Goal: Information Seeking & Learning: Learn about a topic

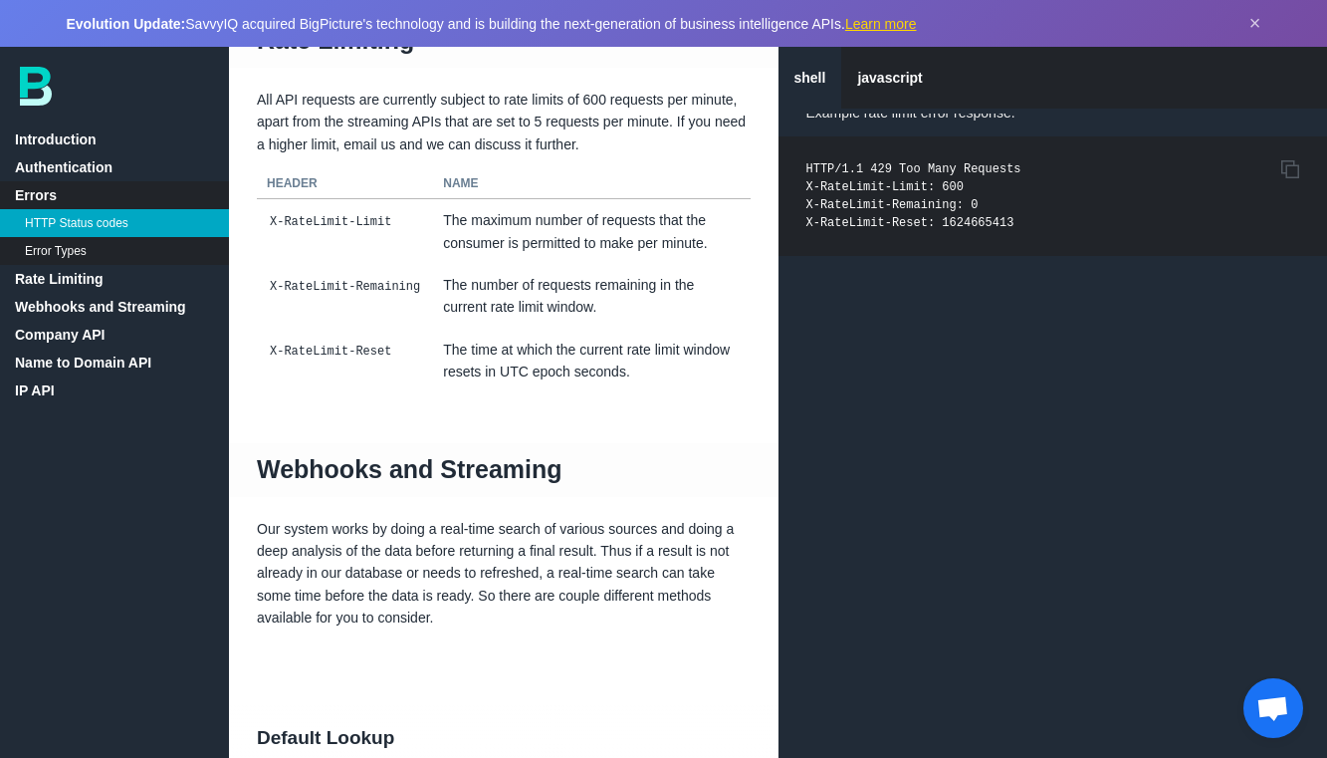
scroll to position [1933, 0]
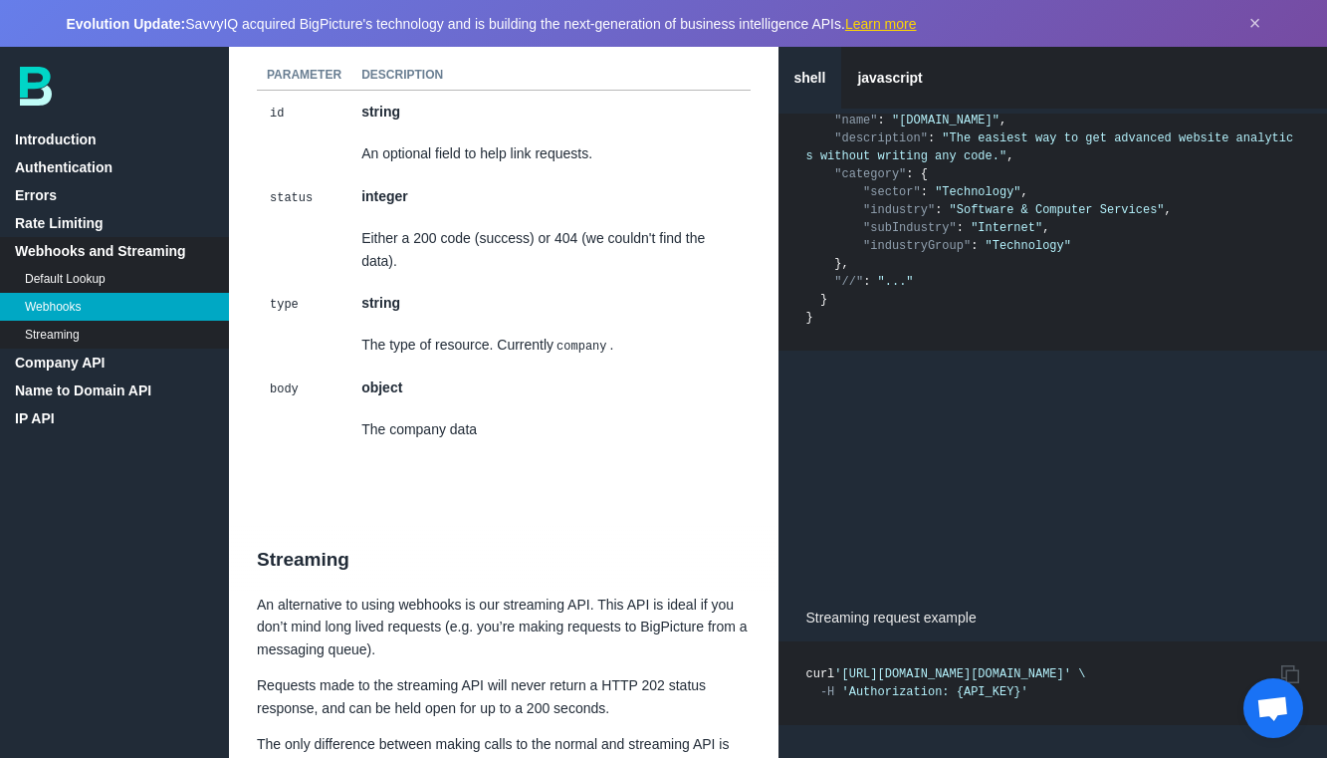
scroll to position [3078, 0]
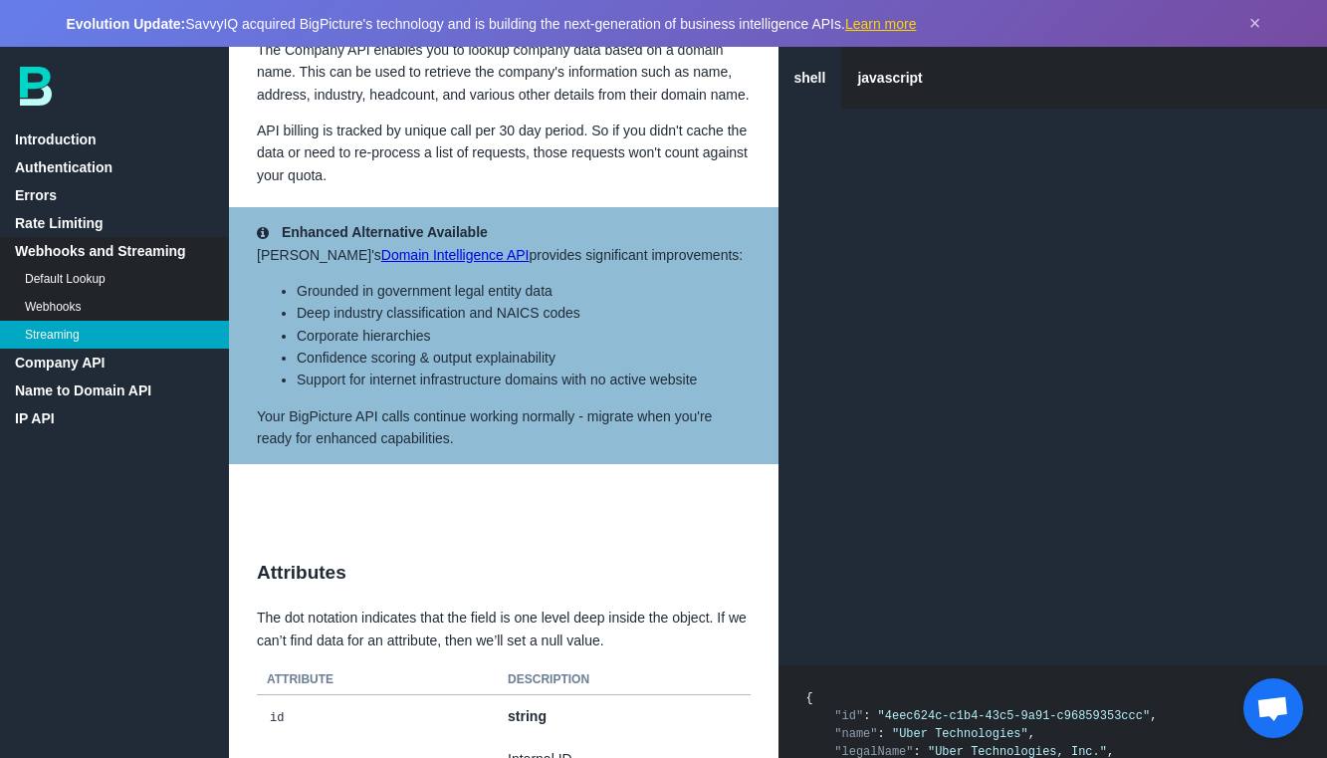
scroll to position [4162, 0]
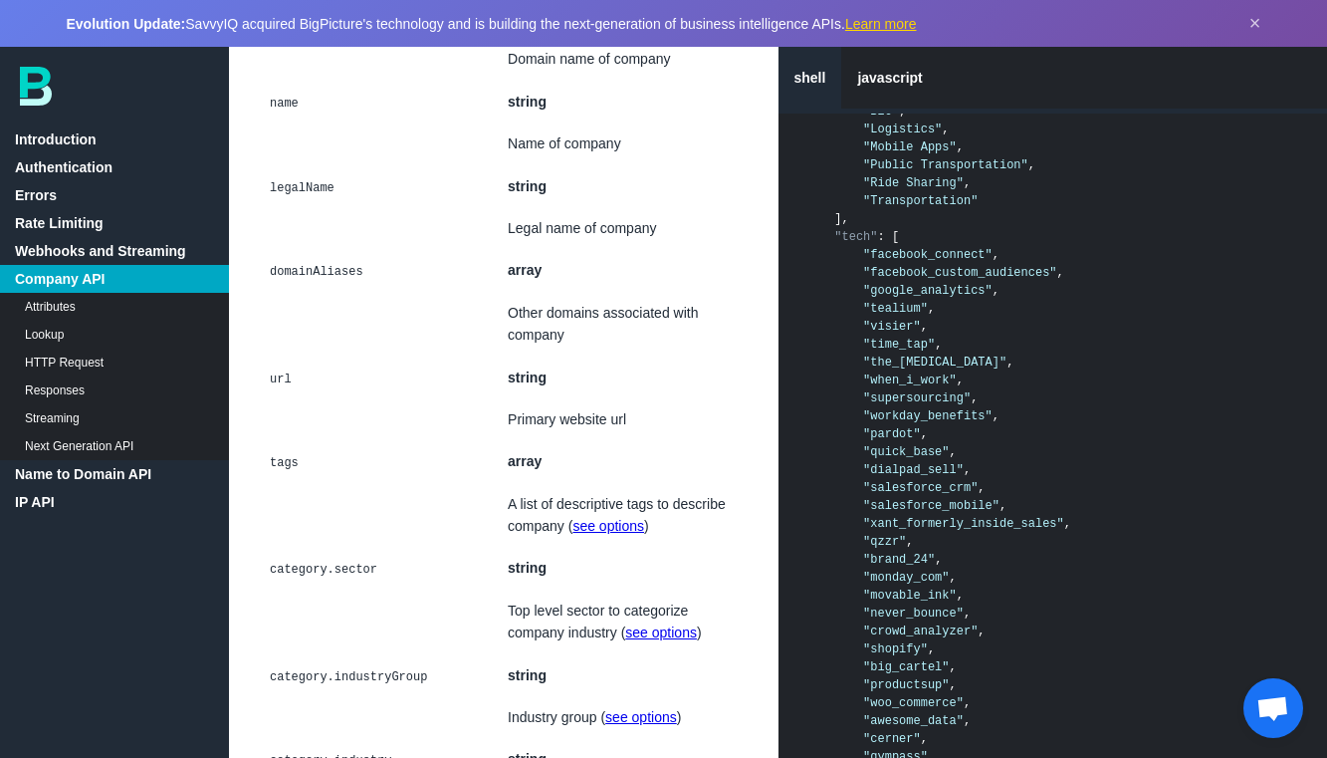
scroll to position [4906, 0]
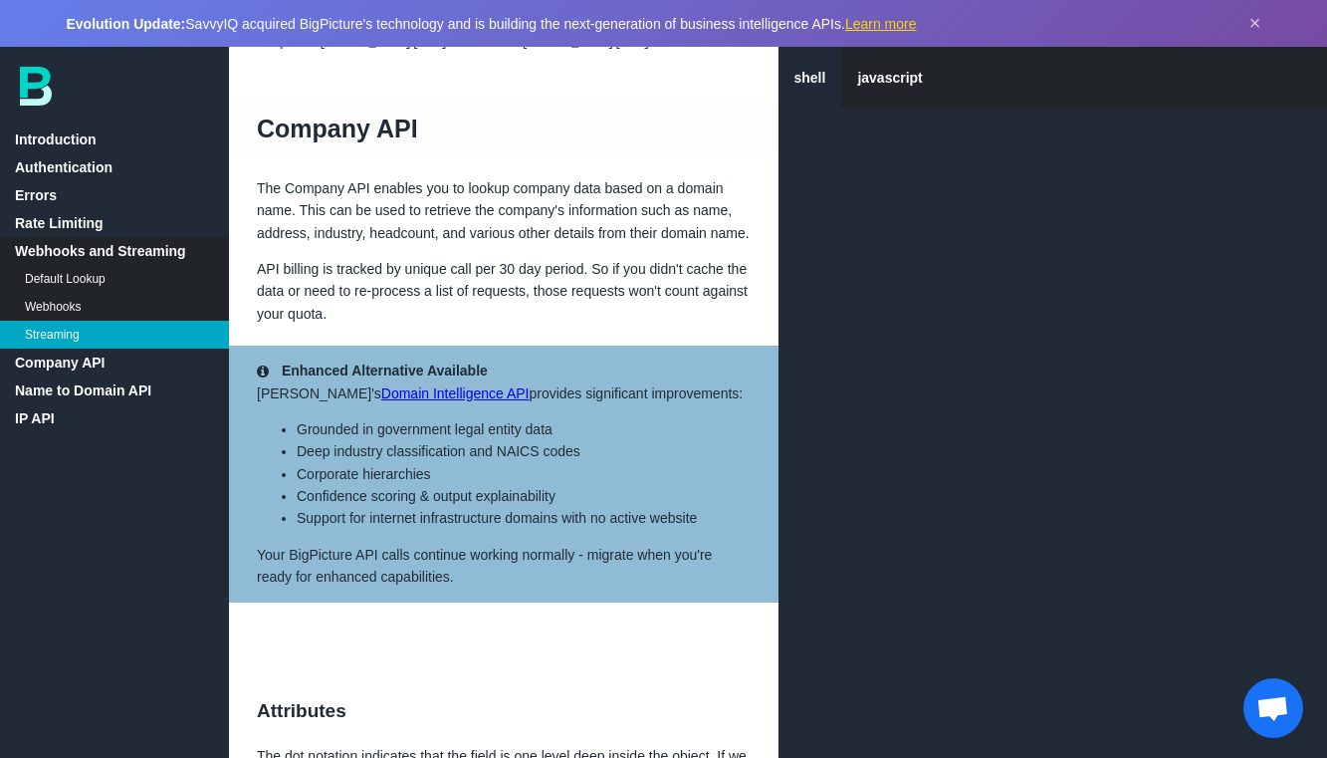
scroll to position [3801, 0]
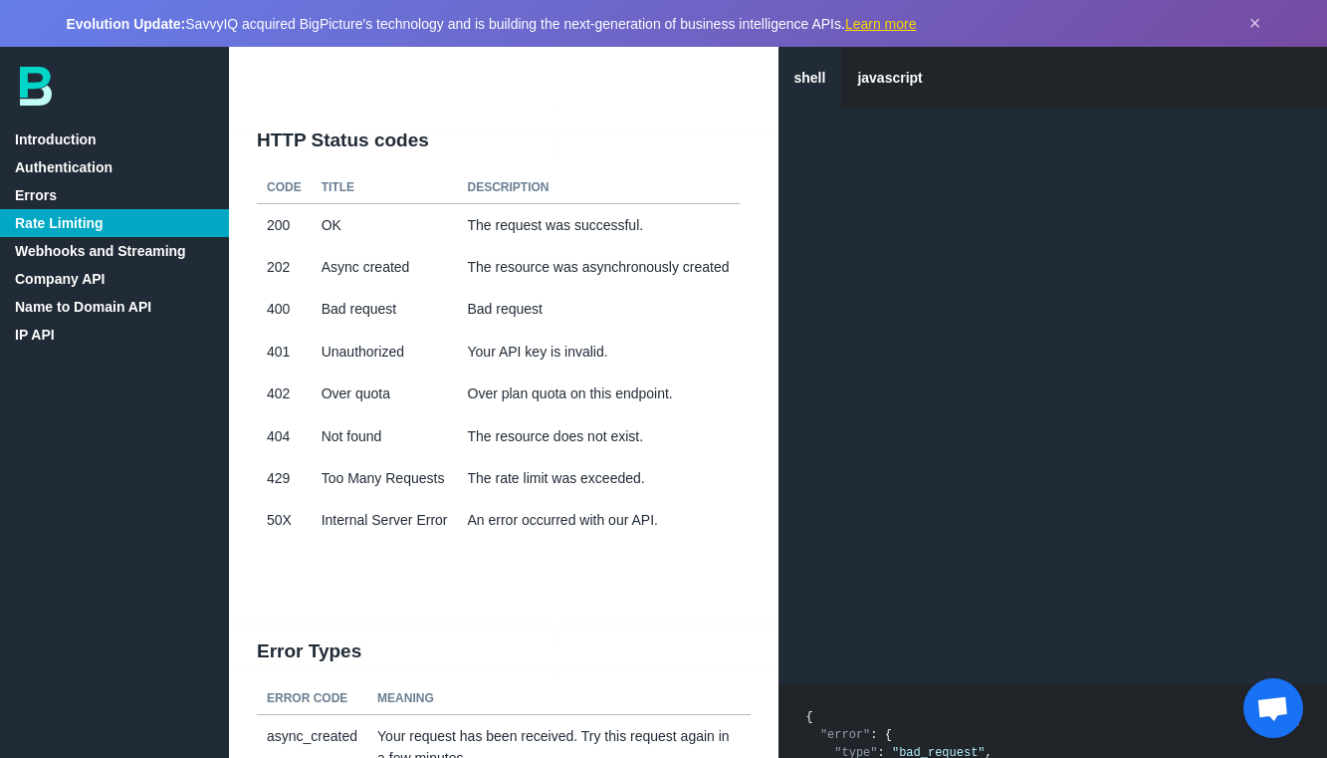
scroll to position [676, 0]
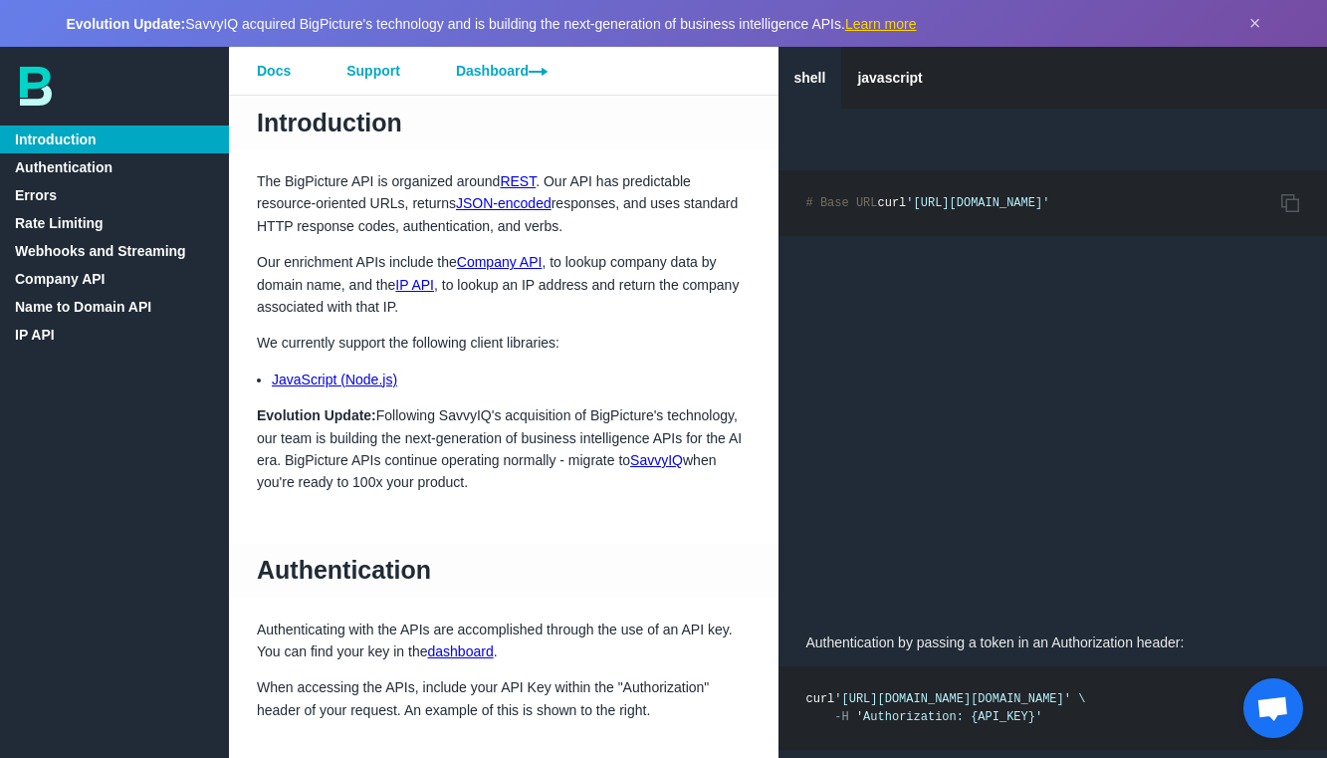
click at [280, 75] on link "Docs" at bounding box center [274, 71] width 90 height 48
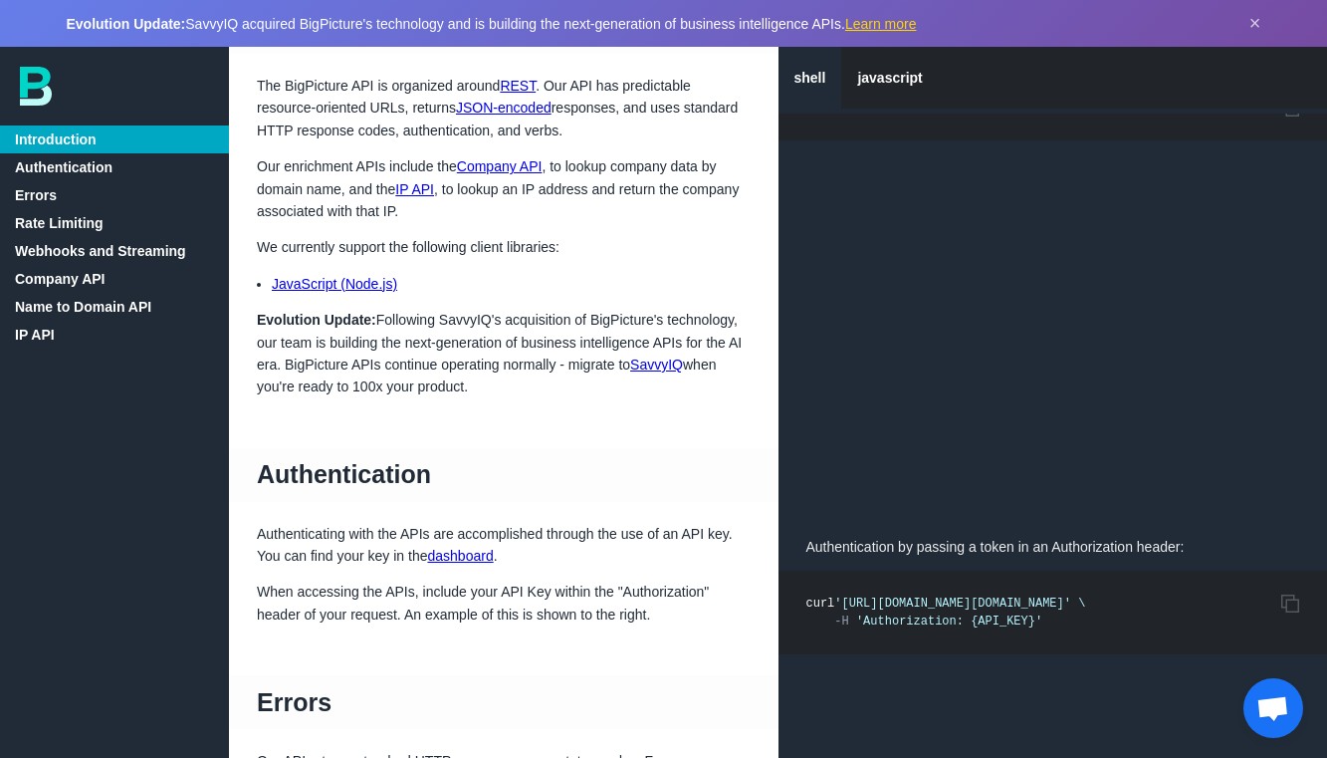
click at [74, 161] on link "Authentication" at bounding box center [114, 167] width 229 height 28
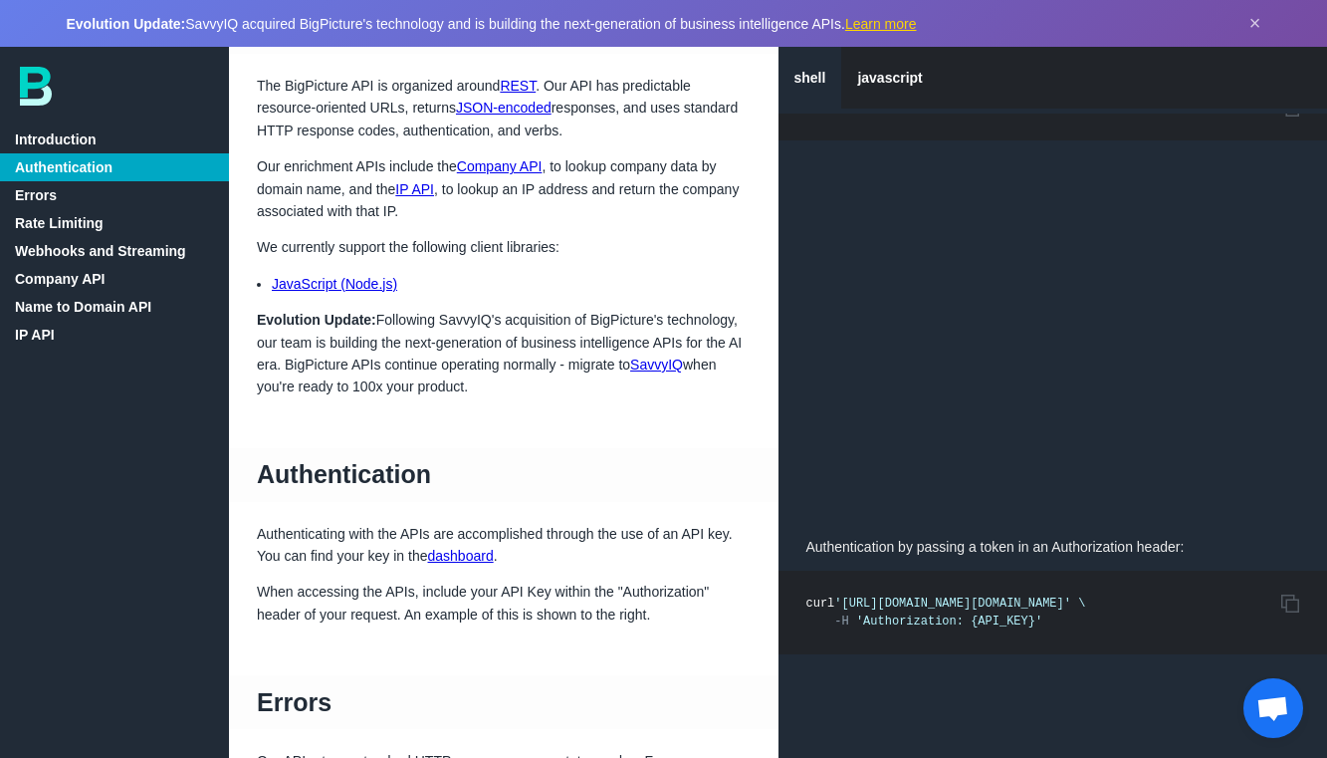
scroll to position [544, 0]
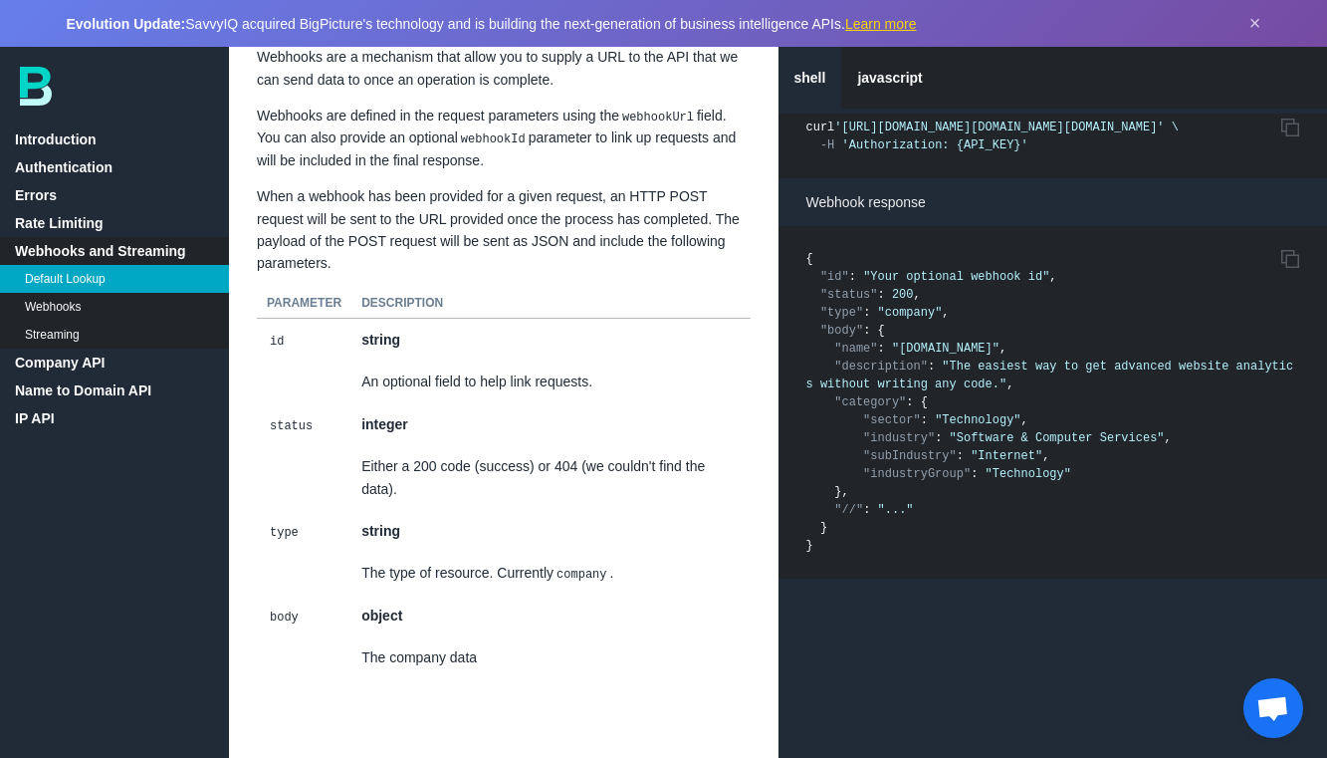
scroll to position [2742, 0]
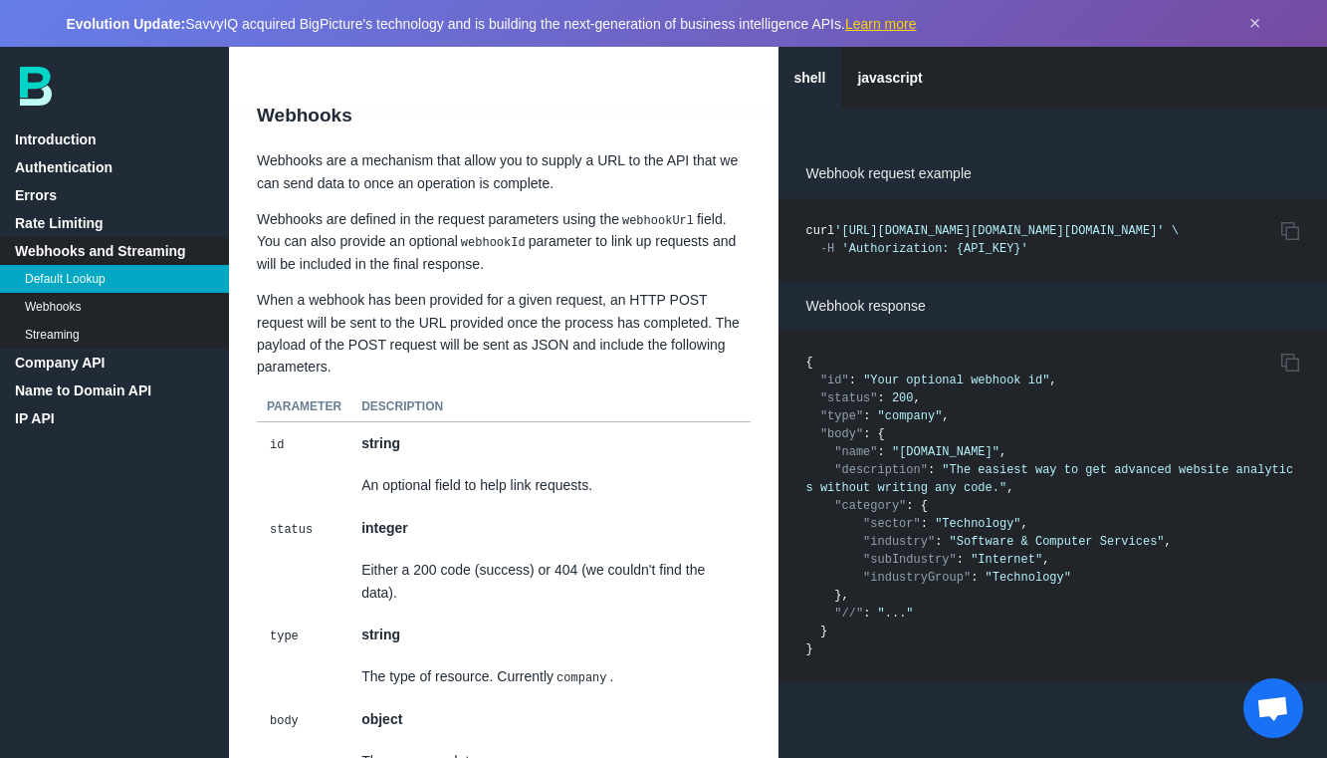
scroll to position [96, 0]
